Goal: Information Seeking & Learning: Learn about a topic

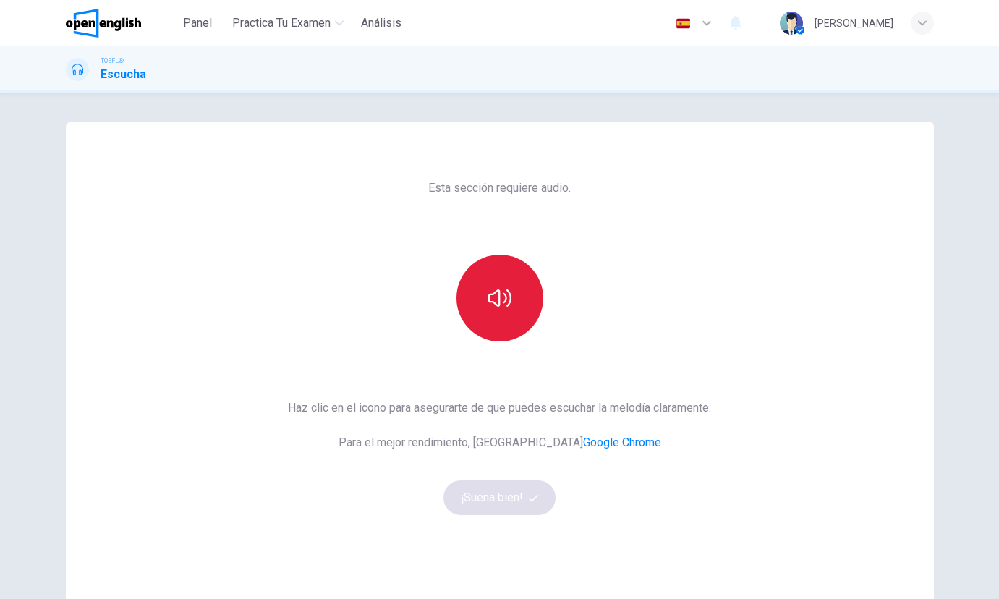
click at [502, 315] on button "button" at bounding box center [500, 298] width 87 height 87
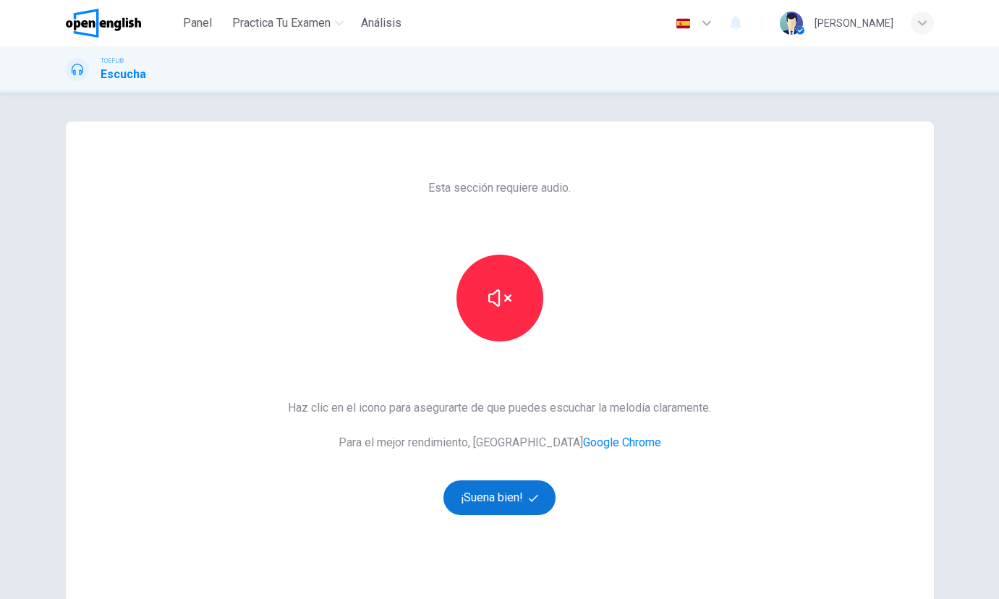
click at [496, 508] on button "¡Suena bien!" at bounding box center [500, 497] width 113 height 35
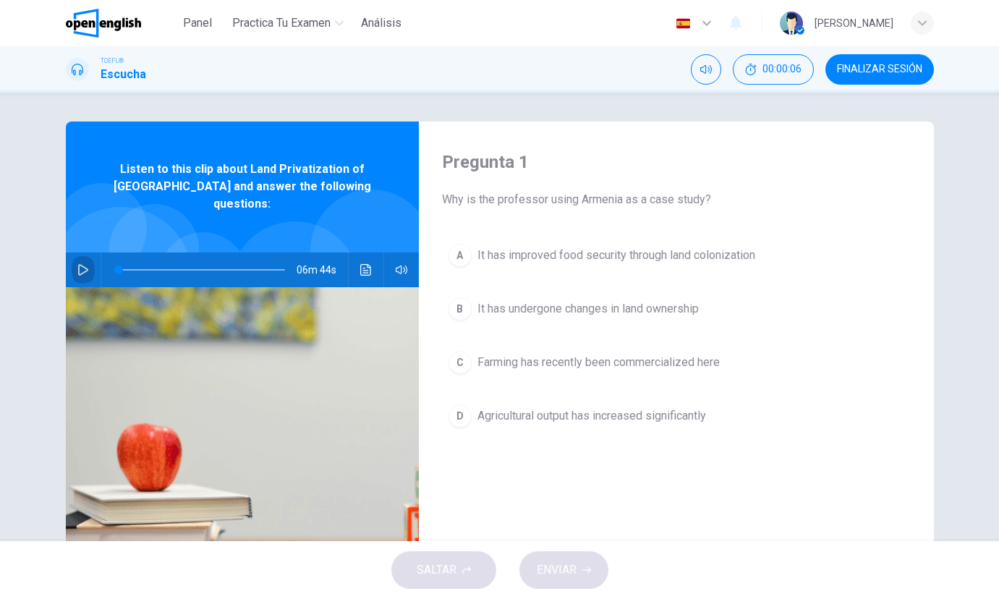
click at [85, 264] on icon "button" at bounding box center [83, 270] width 10 height 12
click at [607, 300] on span "It has undergone changes in land ownership" at bounding box center [588, 308] width 221 height 17
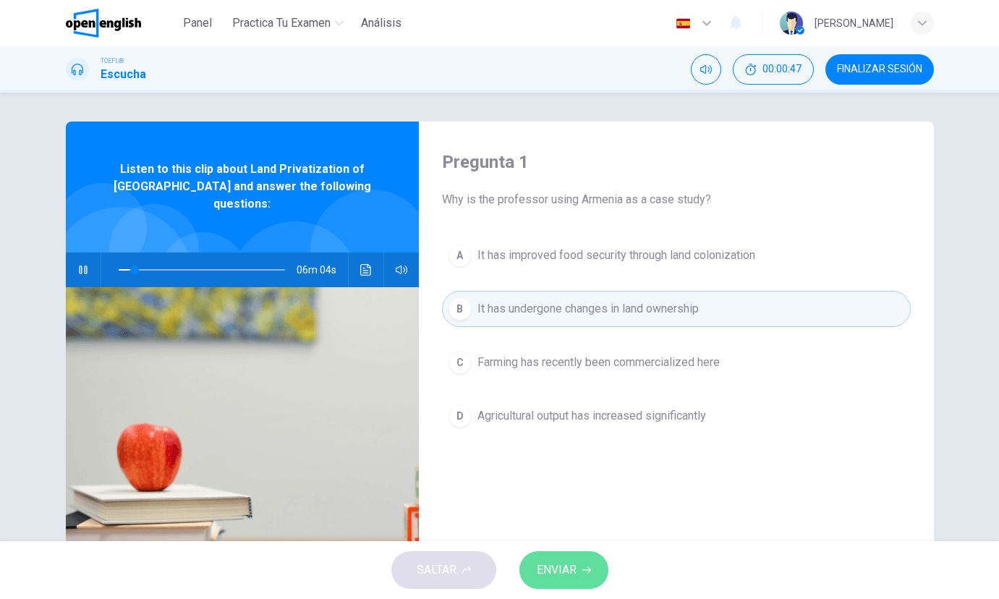
click at [587, 577] on button "ENVIAR" at bounding box center [563, 570] width 89 height 38
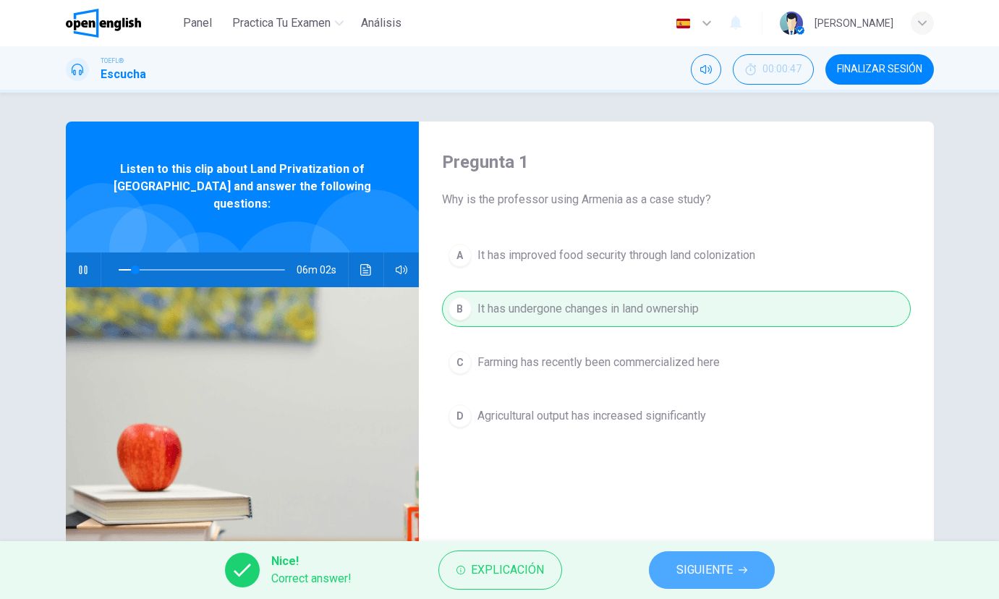
click at [678, 567] on span "SIGUIENTE" at bounding box center [704, 570] width 56 height 20
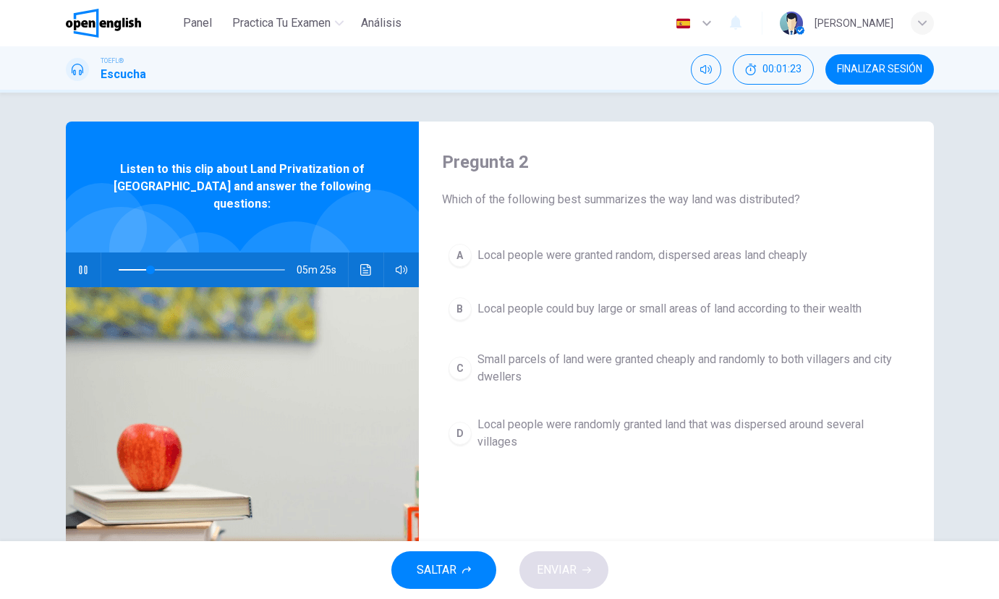
click at [81, 264] on icon "button" at bounding box center [83, 270] width 12 height 12
drag, startPoint x: 143, startPoint y: 253, endPoint x: 125, endPoint y: 253, distance: 18.1
click at [125, 266] on span at bounding box center [126, 270] width 9 height 9
click at [77, 264] on icon "button" at bounding box center [83, 270] width 12 height 12
drag, startPoint x: 164, startPoint y: 253, endPoint x: 90, endPoint y: 246, distance: 74.8
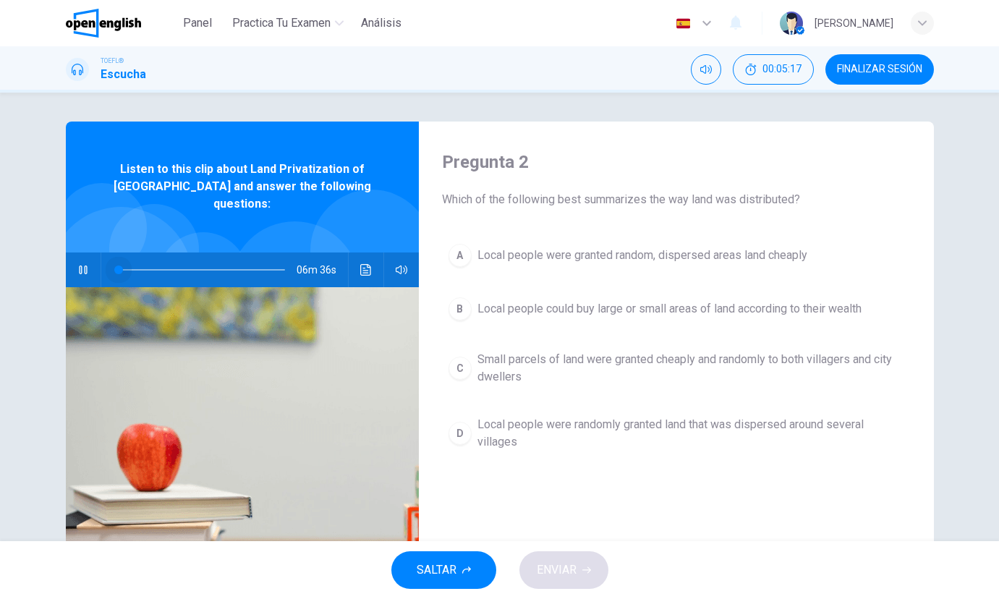
click at [90, 253] on div "06m 36s" at bounding box center [242, 270] width 353 height 35
click at [79, 266] on icon "button" at bounding box center [83, 270] width 8 height 9
click at [81, 264] on icon "button" at bounding box center [83, 270] width 12 height 12
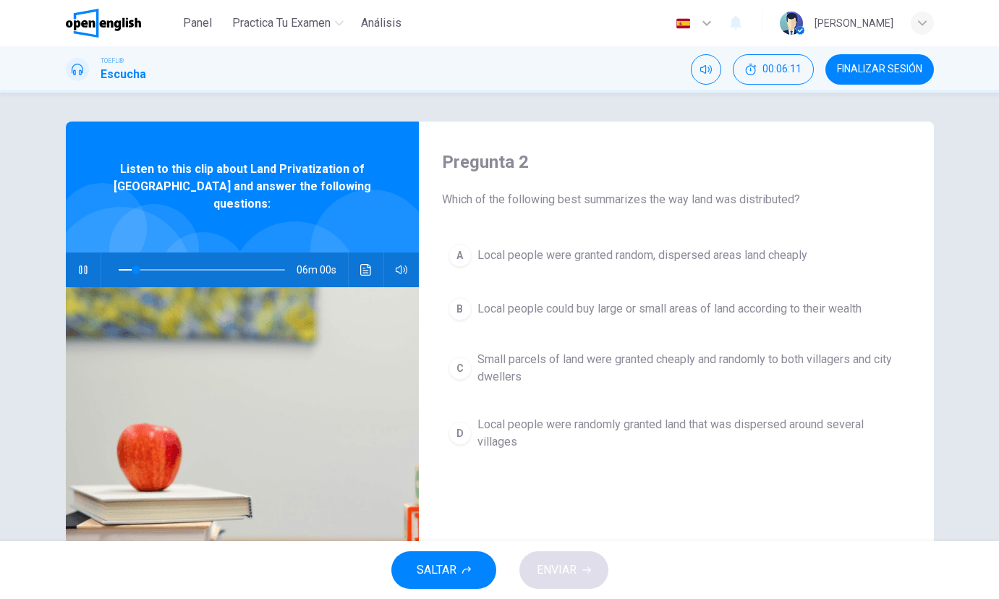
click at [86, 264] on icon "button" at bounding box center [83, 270] width 12 height 12
click at [85, 264] on icon "button" at bounding box center [83, 270] width 12 height 12
click at [611, 321] on button "B Local people could buy large or small areas of land according to their wealth" at bounding box center [676, 309] width 469 height 36
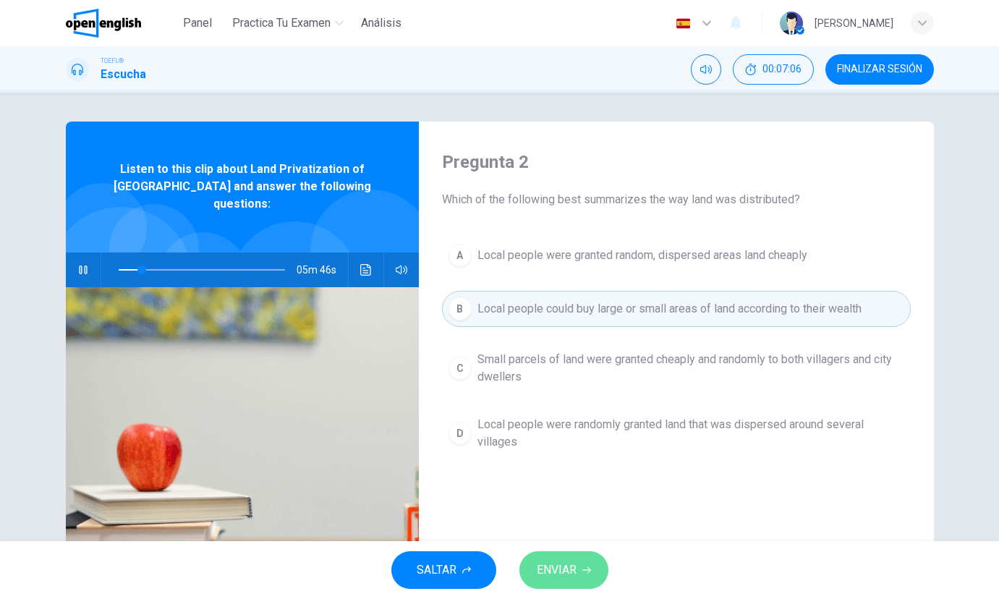
drag, startPoint x: 570, startPoint y: 565, endPoint x: 578, endPoint y: 560, distance: 9.4
click at [570, 565] on span "ENVIAR" at bounding box center [557, 570] width 40 height 20
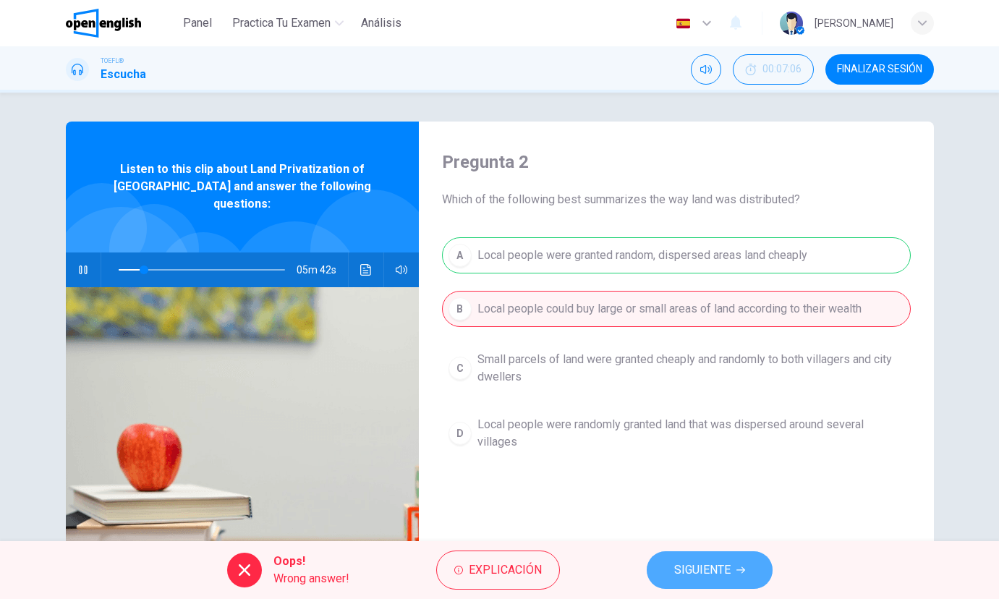
click at [658, 559] on button "SIGUIENTE" at bounding box center [710, 570] width 126 height 38
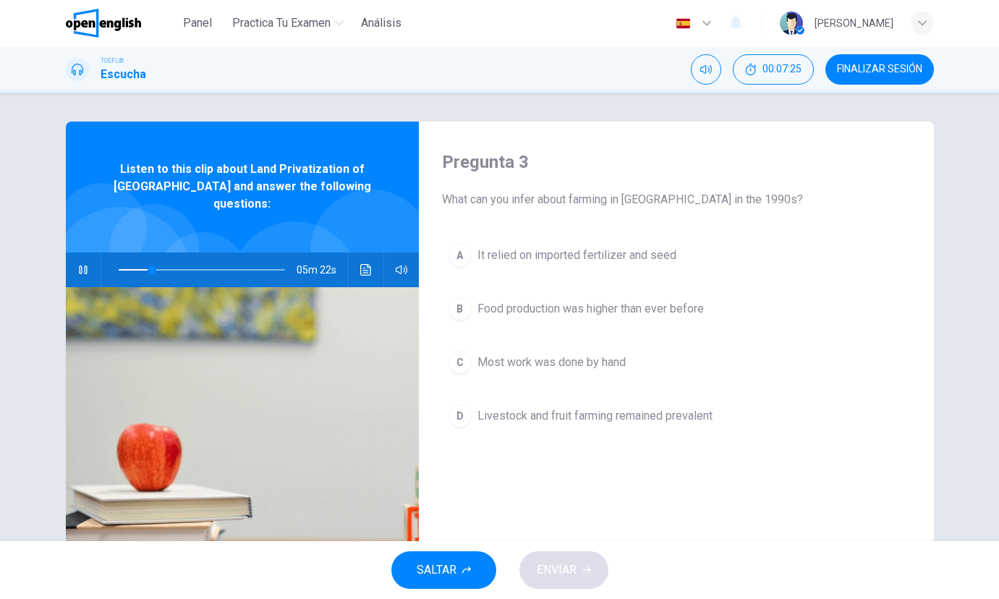
click at [644, 300] on span "Food production was higher than ever before" at bounding box center [591, 308] width 226 height 17
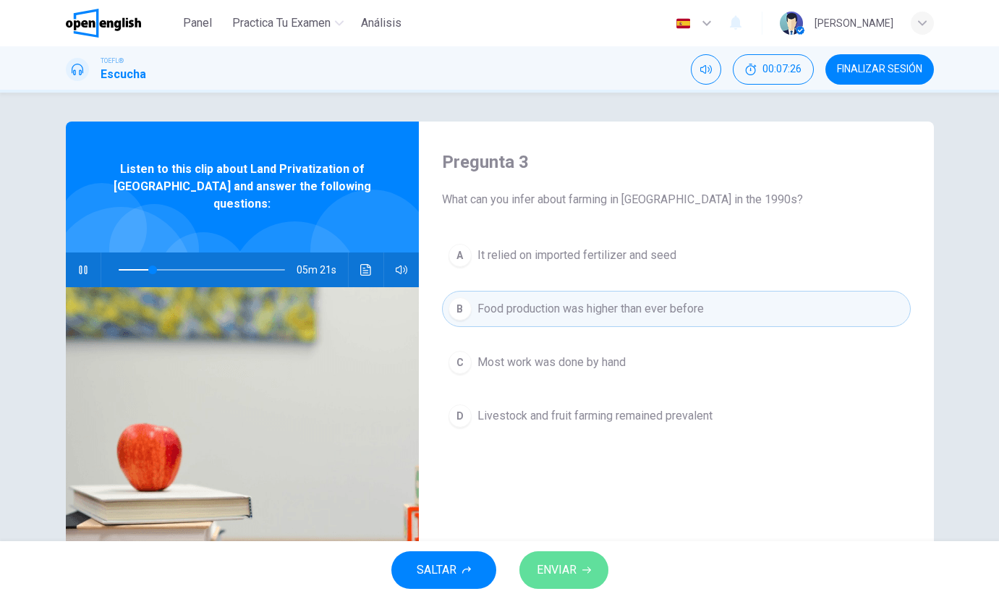
click at [569, 563] on span "ENVIAR" at bounding box center [557, 570] width 40 height 20
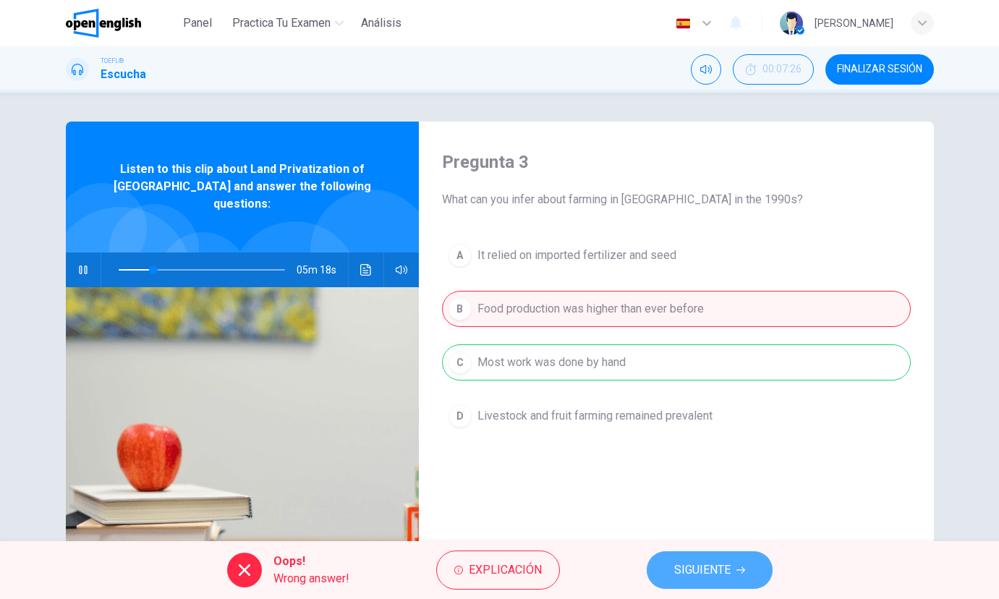
click at [714, 577] on span "SIGUIENTE" at bounding box center [702, 570] width 56 height 20
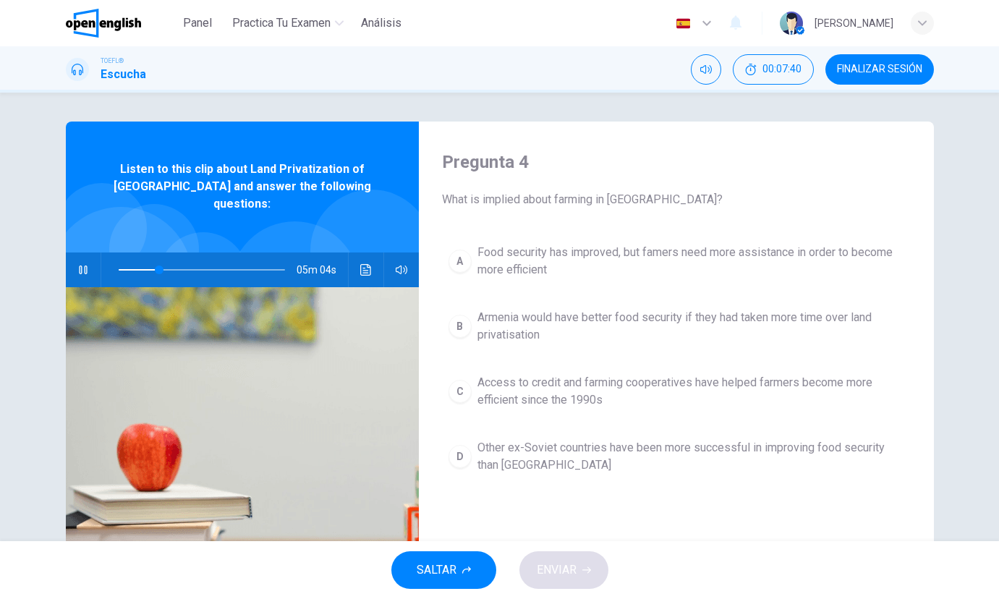
click at [83, 264] on icon "button" at bounding box center [83, 270] width 12 height 12
click at [77, 264] on icon "button" at bounding box center [83, 270] width 12 height 12
click at [505, 268] on span "Food security has improved, but famers need more assistance in order to become …" at bounding box center [691, 261] width 427 height 35
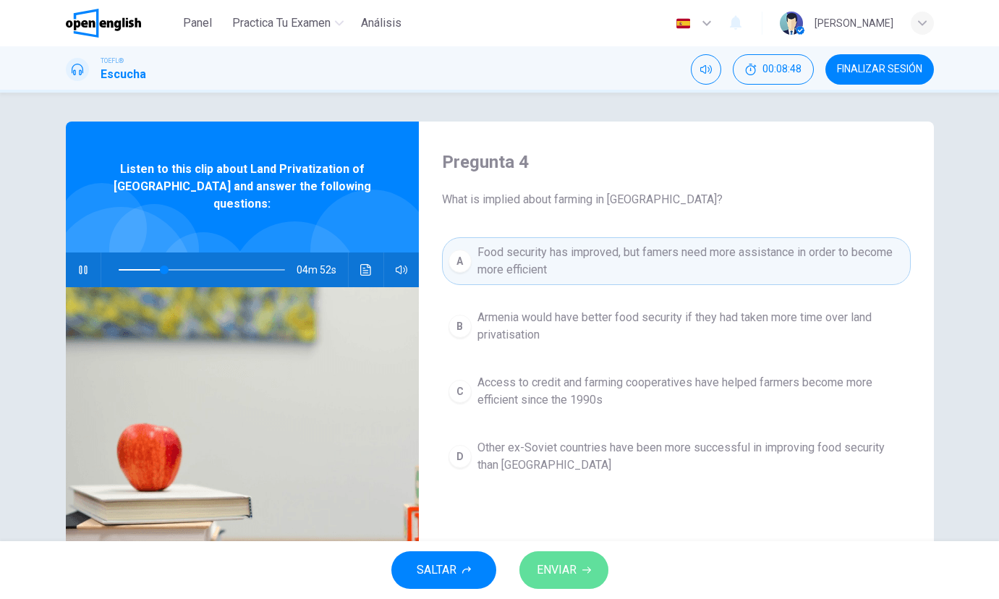
click at [553, 574] on span "ENVIAR" at bounding box center [557, 570] width 40 height 20
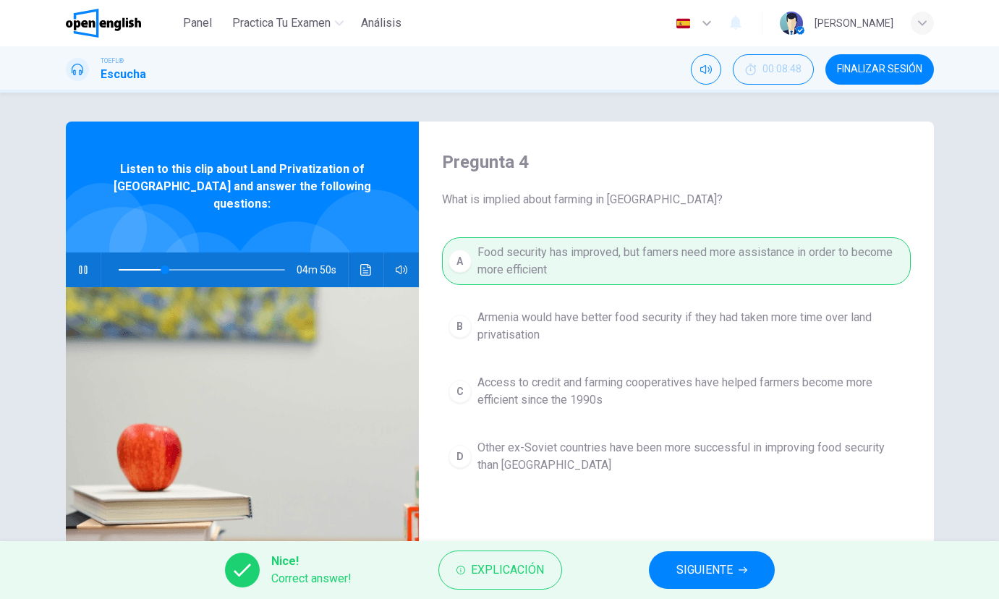
type input "**"
click at [691, 557] on button "SIGUIENTE" at bounding box center [712, 570] width 126 height 38
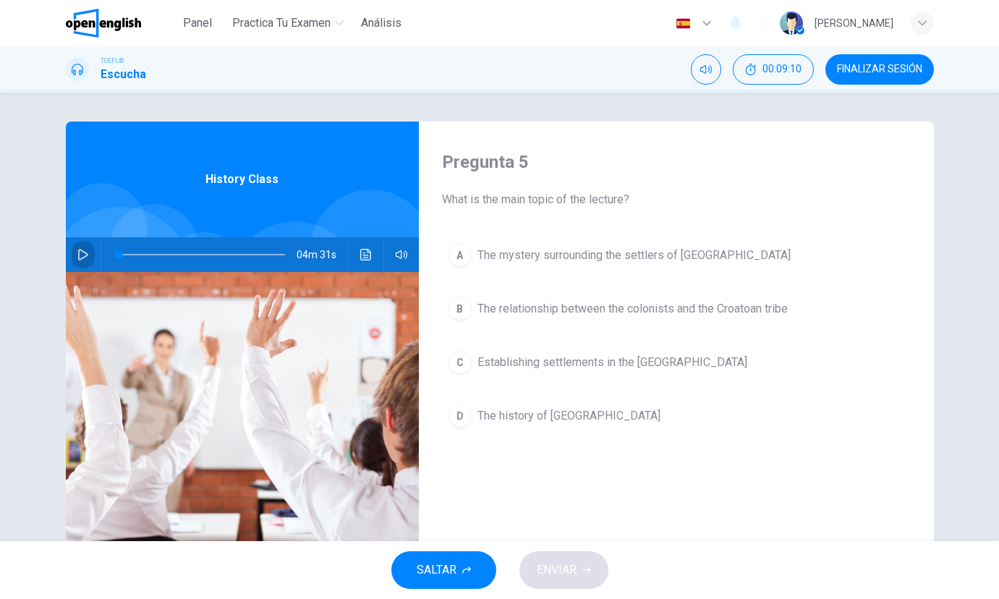
click at [80, 250] on icon "button" at bounding box center [83, 255] width 12 height 12
click at [590, 425] on button "D The history of [GEOGRAPHIC_DATA]" at bounding box center [676, 416] width 469 height 36
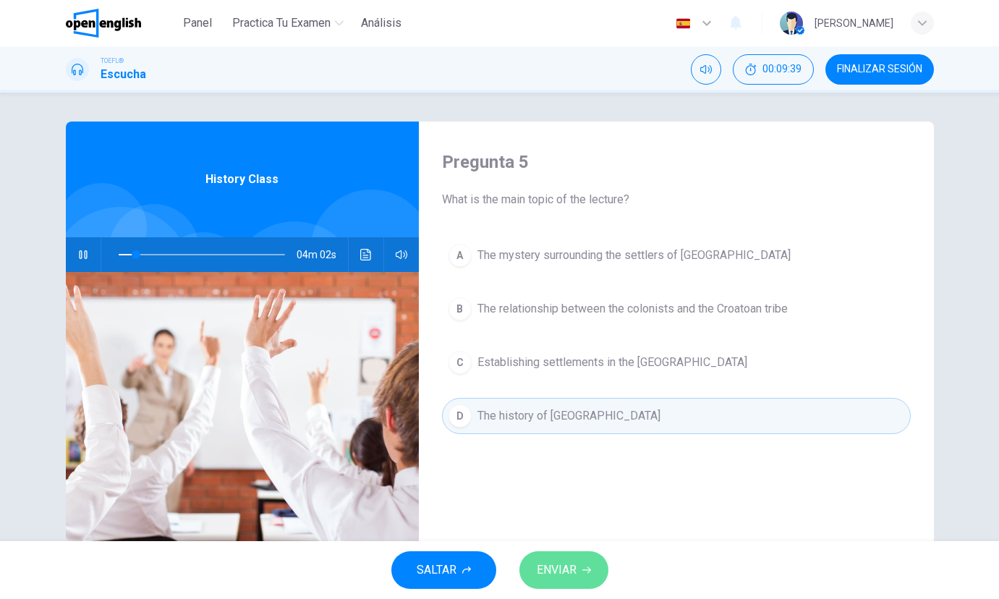
click at [553, 561] on span "ENVIAR" at bounding box center [557, 570] width 40 height 20
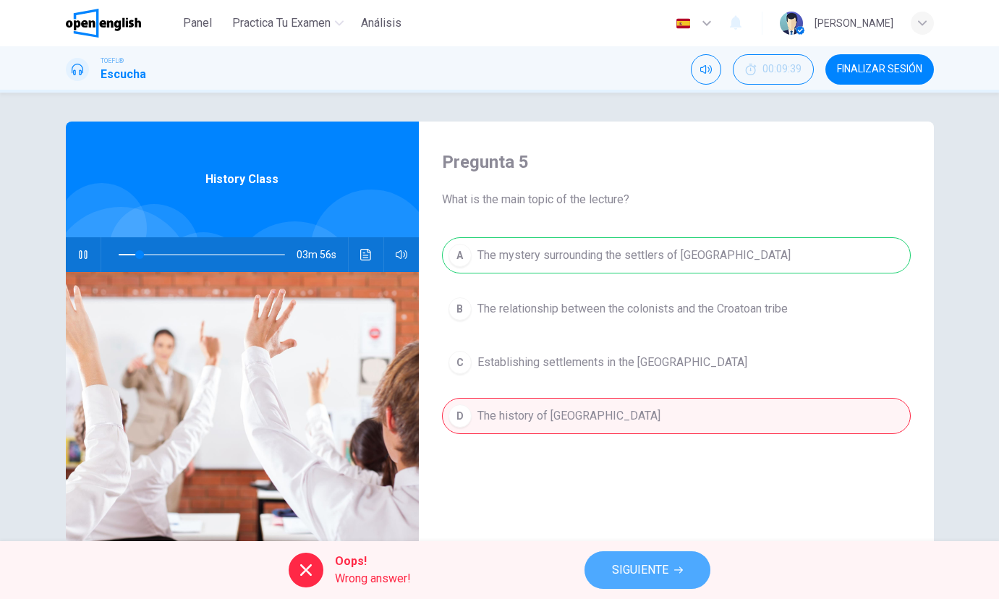
click at [633, 577] on span "SIGUIENTE" at bounding box center [640, 570] width 56 height 20
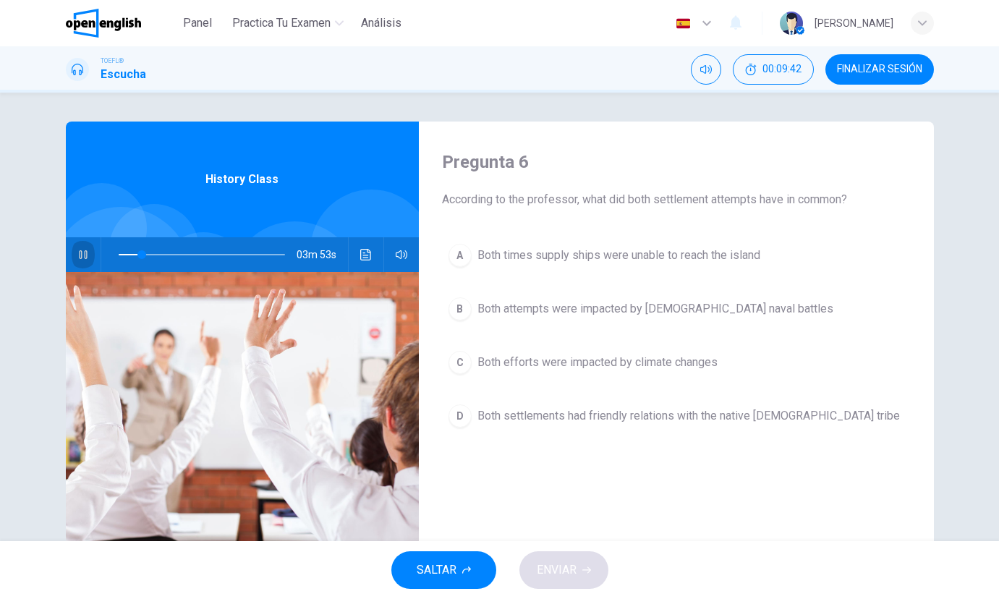
click at [79, 252] on icon "button" at bounding box center [83, 254] width 8 height 9
click at [88, 253] on button "button" at bounding box center [83, 254] width 23 height 35
click at [148, 255] on span at bounding box center [202, 255] width 166 height 20
click at [686, 247] on span "Both times supply ships were unable to reach the island" at bounding box center [619, 255] width 283 height 17
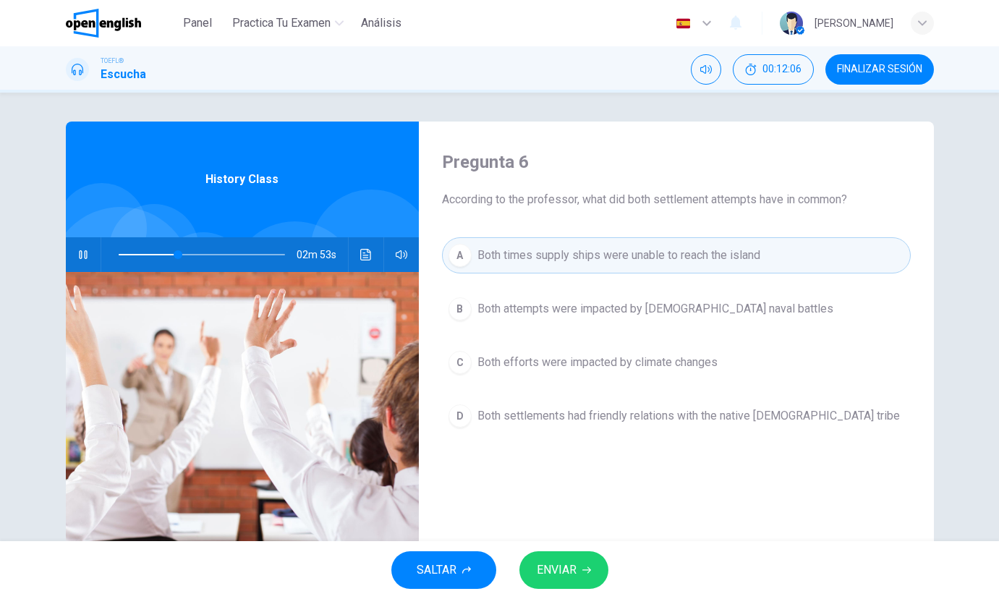
click at [570, 557] on button "ENVIAR" at bounding box center [563, 570] width 89 height 38
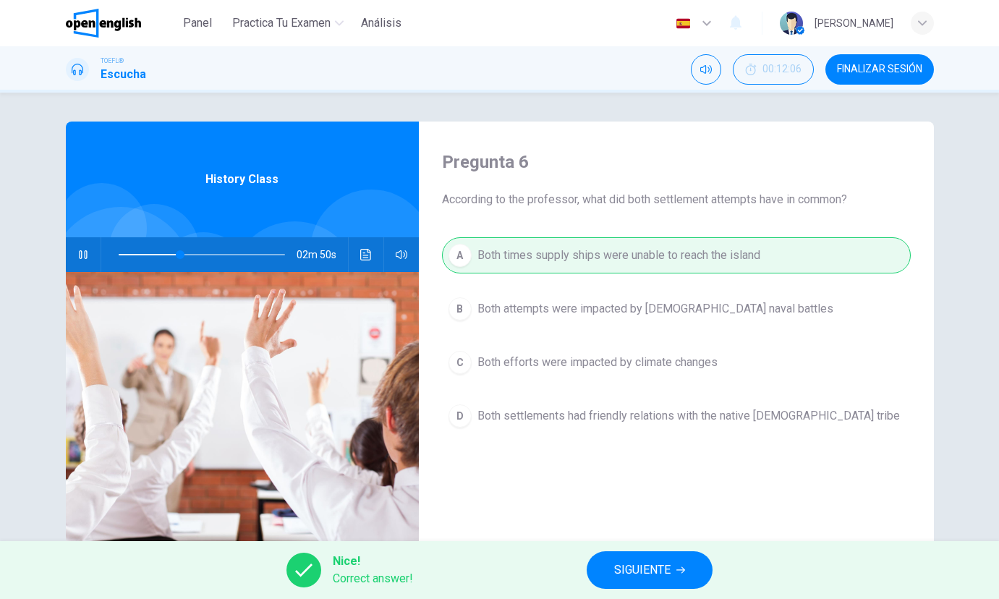
click at [640, 576] on span "SIGUIENTE" at bounding box center [642, 570] width 56 height 20
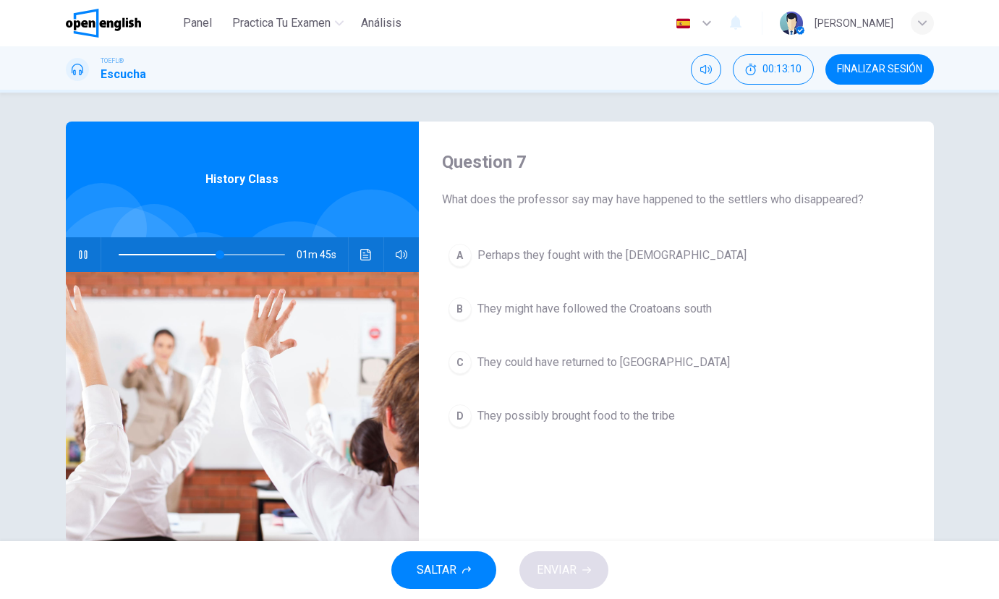
click at [86, 252] on icon "button" at bounding box center [83, 255] width 12 height 12
drag, startPoint x: 210, startPoint y: 256, endPoint x: 95, endPoint y: 255, distance: 115.0
click at [98, 255] on div "04m 31s" at bounding box center [242, 254] width 353 height 35
click at [77, 253] on icon "button" at bounding box center [83, 255] width 12 height 12
click at [79, 258] on icon "button" at bounding box center [83, 255] width 10 height 12
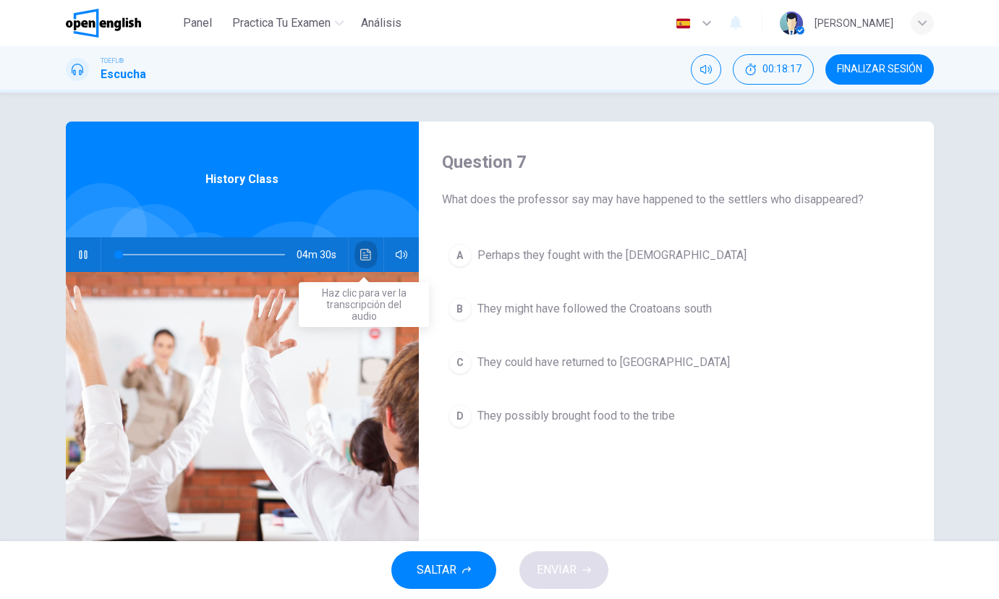
click at [369, 255] on icon "Haz clic para ver la transcripción del audio" at bounding box center [366, 255] width 12 height 12
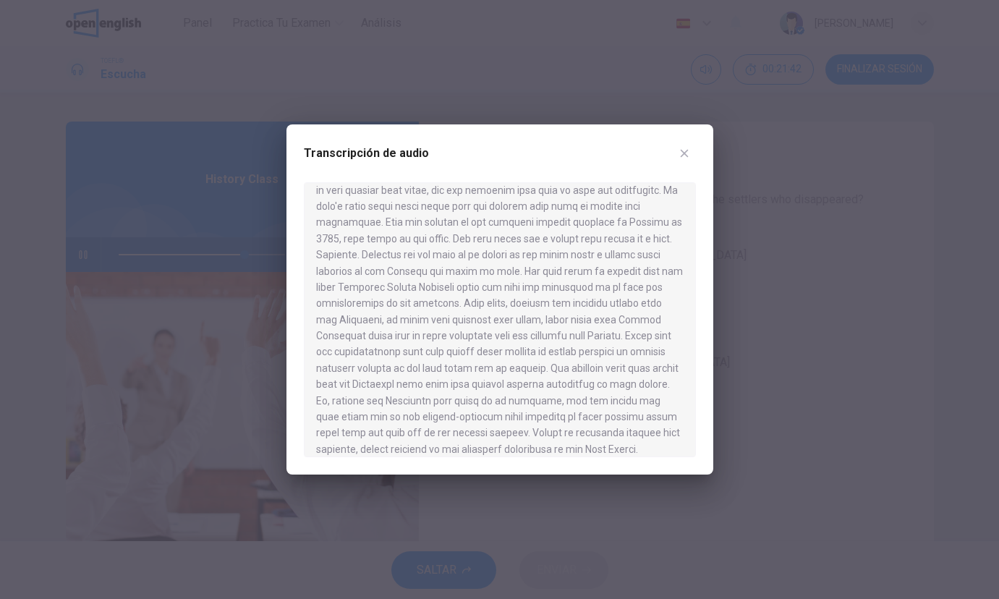
scroll to position [462, 0]
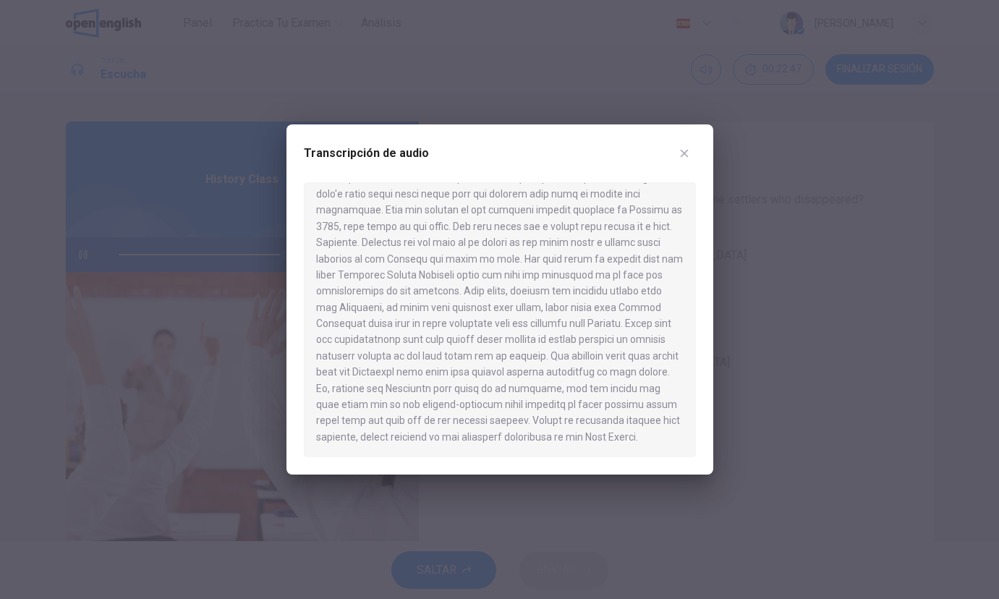
type input "*"
click at [867, 233] on div at bounding box center [499, 299] width 999 height 599
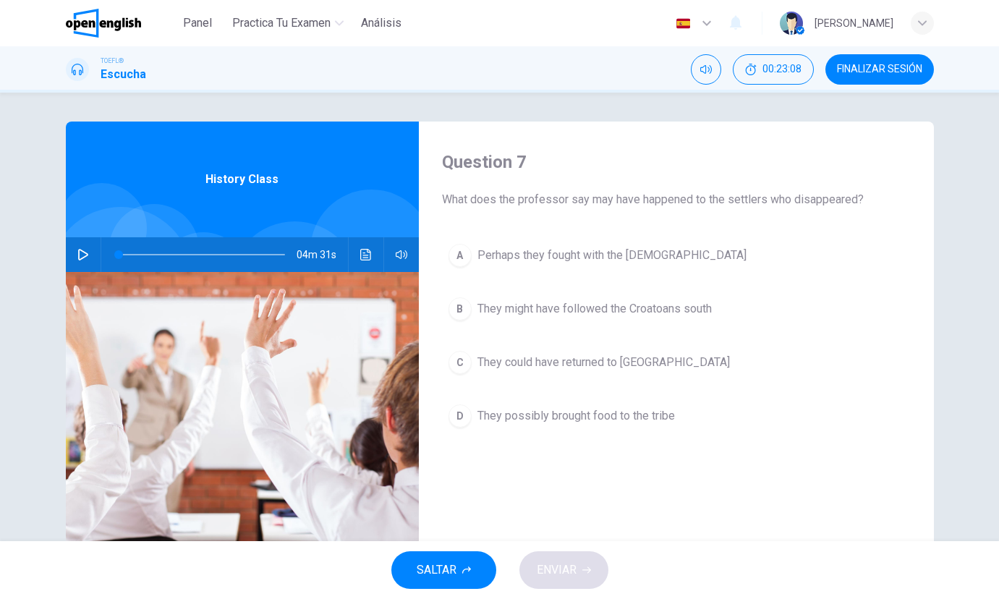
drag, startPoint x: 650, startPoint y: 410, endPoint x: 640, endPoint y: 406, distance: 11.0
click at [650, 410] on span "They possibly brought food to the tribe" at bounding box center [577, 415] width 198 height 17
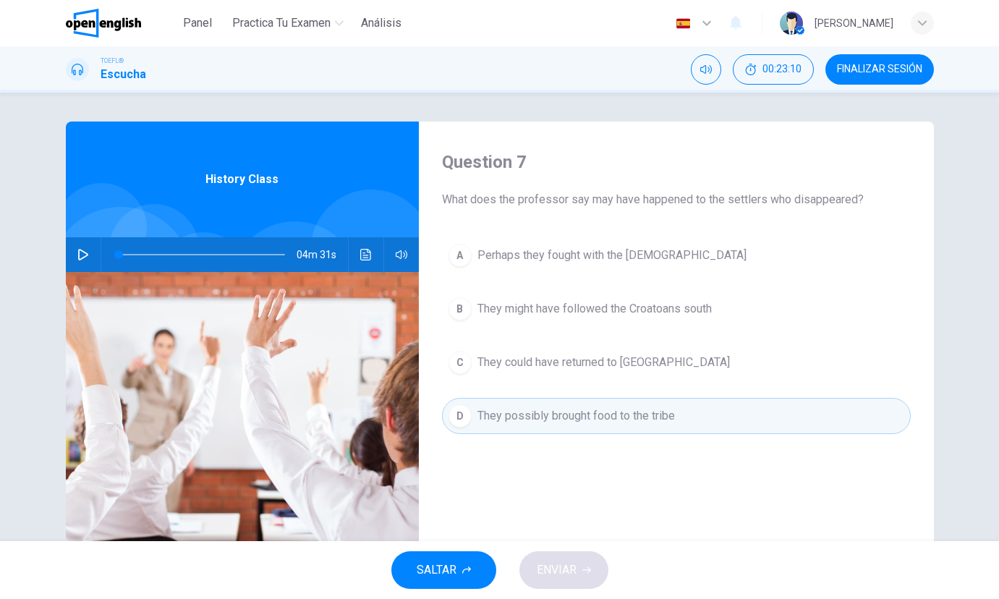
click at [563, 435] on div "A Perhaps they fought with the [DEMOGRAPHIC_DATA] B They might have followed th…" at bounding box center [676, 350] width 469 height 226
click at [595, 340] on div "A Perhaps they fought with the [DEMOGRAPHIC_DATA] B They might have followed th…" at bounding box center [676, 350] width 469 height 226
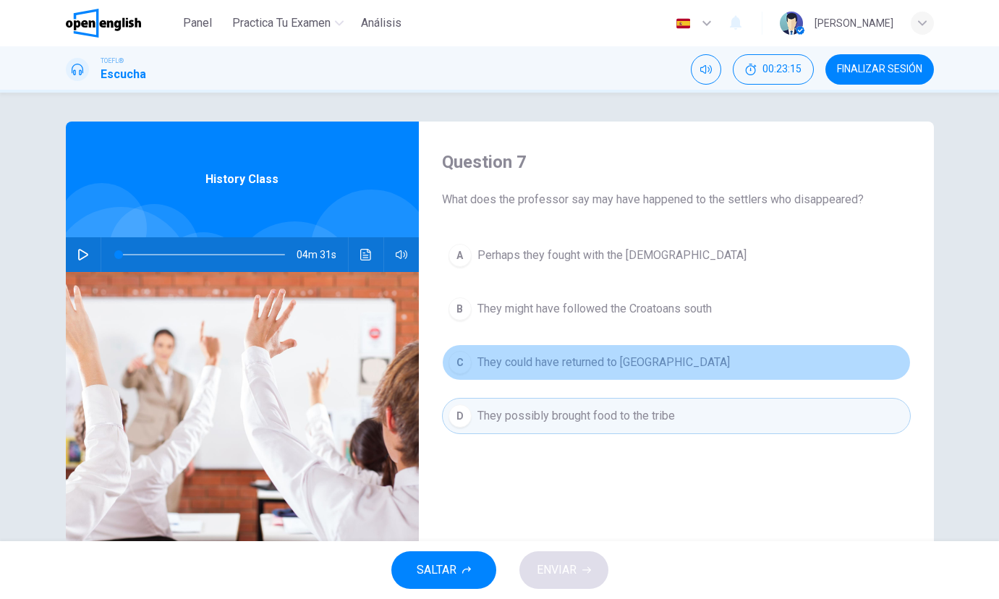
drag, startPoint x: 602, startPoint y: 354, endPoint x: 607, endPoint y: 360, distance: 7.7
click at [602, 355] on span "They could have returned to [GEOGRAPHIC_DATA]" at bounding box center [604, 362] width 253 height 17
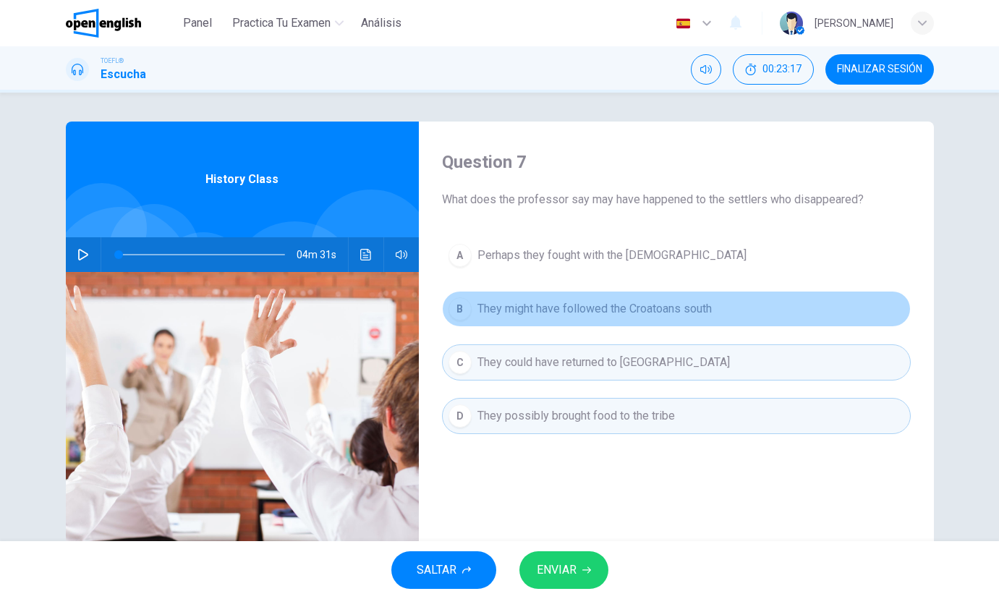
click at [620, 300] on span "They might have followed the Croatoans south" at bounding box center [595, 308] width 234 height 17
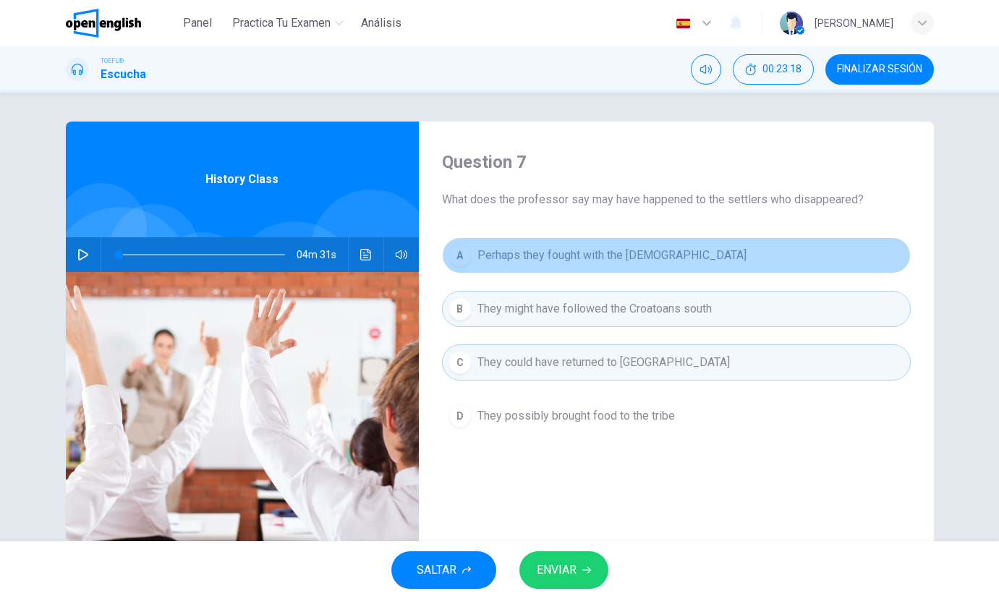
click at [612, 254] on span "Perhaps they fought with the [DEMOGRAPHIC_DATA]" at bounding box center [612, 255] width 269 height 17
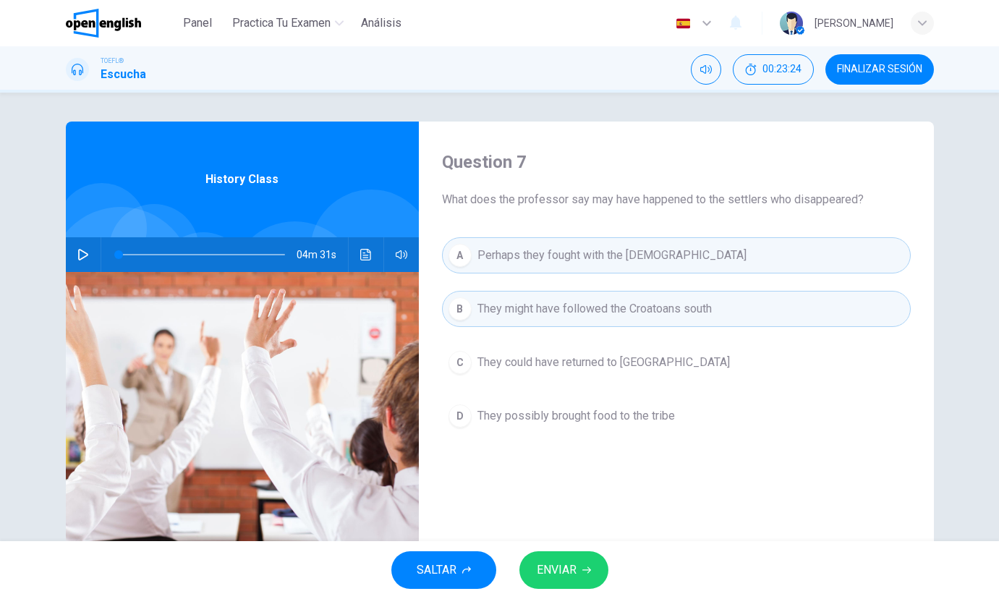
click at [607, 414] on span "They possibly brought food to the tribe" at bounding box center [577, 415] width 198 height 17
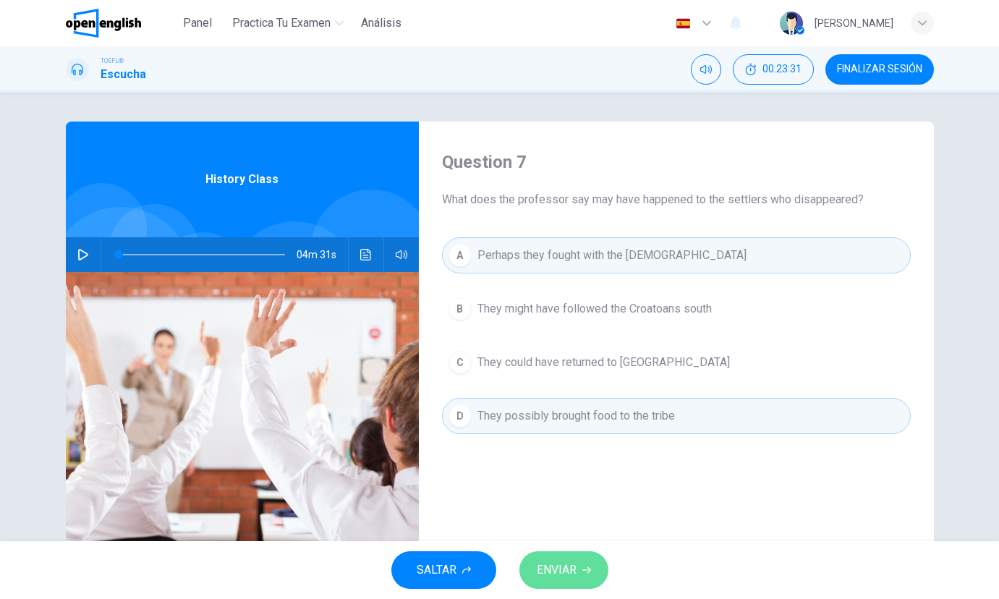
click at [564, 586] on button "ENVIAR" at bounding box center [563, 570] width 89 height 38
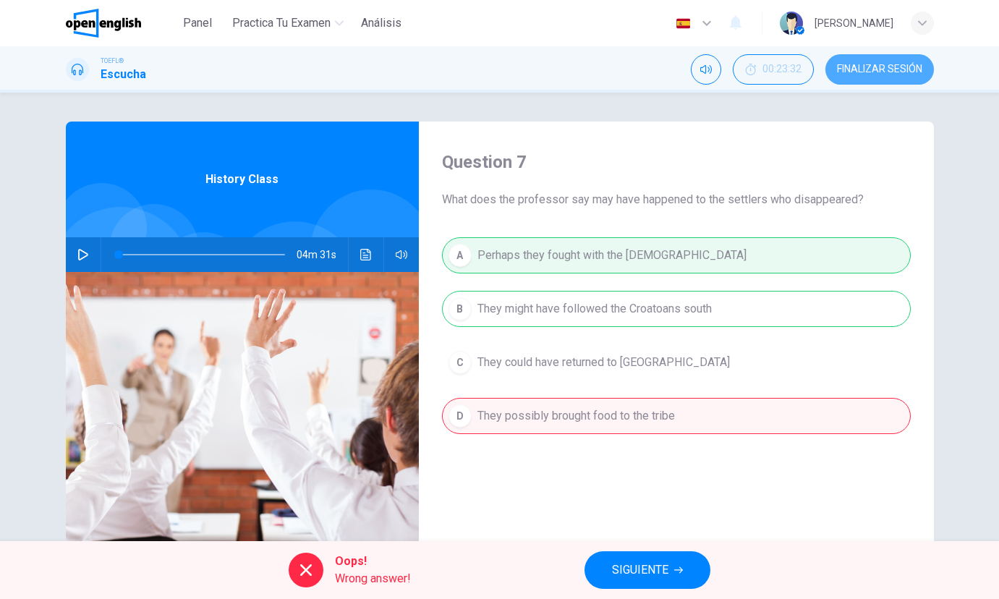
click at [904, 72] on span "FINALIZAR SESIÓN" at bounding box center [879, 70] width 85 height 12
